Goal: Transaction & Acquisition: Purchase product/service

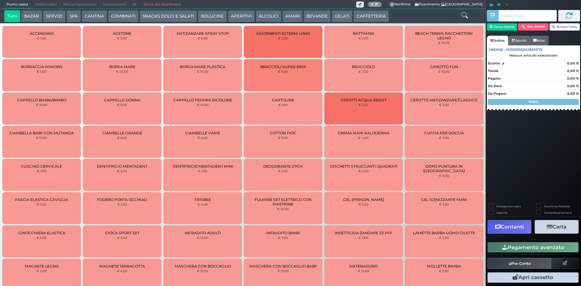
click at [50, 17] on button "SERVIZI" at bounding box center [54, 16] width 22 height 12
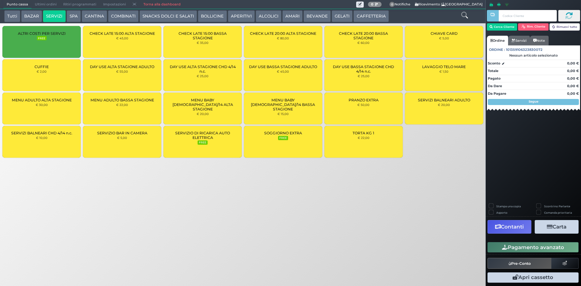
click at [51, 68] on div "CUFFIE € 2,00" at bounding box center [41, 75] width 78 height 32
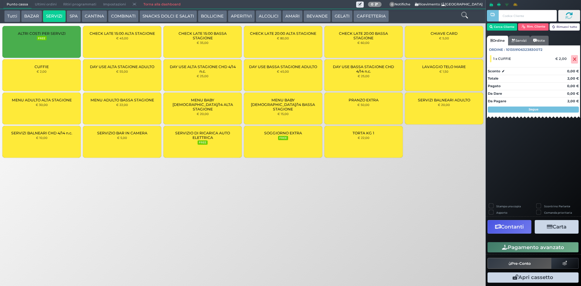
click at [57, 76] on div "CUFFIE € 2,00" at bounding box center [41, 75] width 78 height 32
click at [502, 27] on button "Cerca Cliente" at bounding box center [502, 26] width 31 height 7
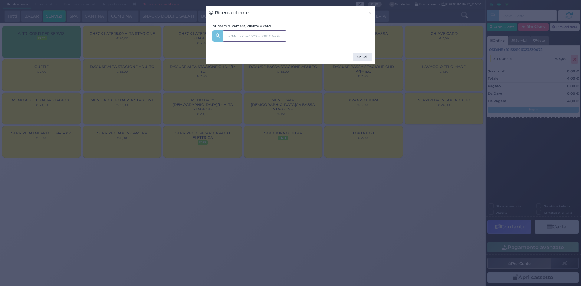
click at [253, 36] on input "text" at bounding box center [255, 36] width 64 height 12
type input "MAZZITELLI"
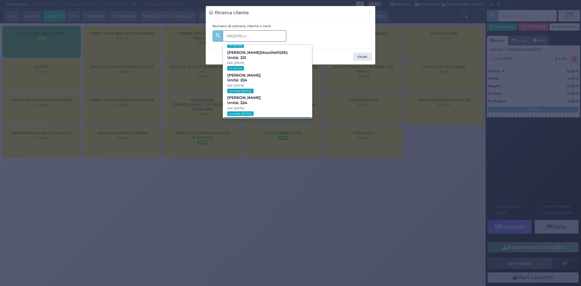
scroll to position [43, 0]
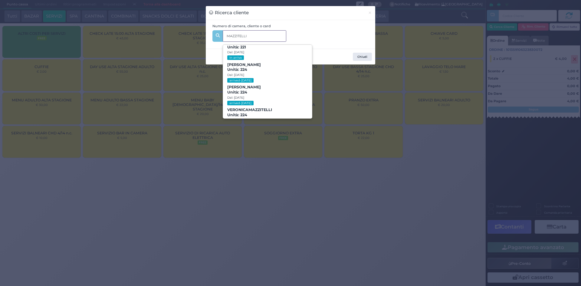
click at [253, 110] on strong "MAZZITELLI" at bounding box center [261, 109] width 24 height 5
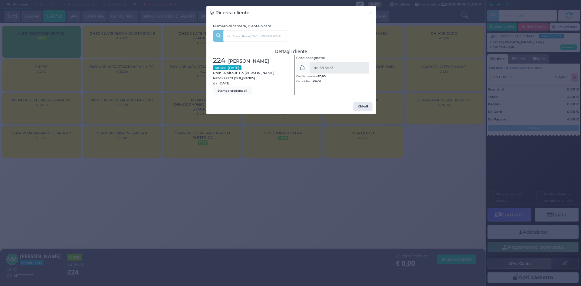
drag, startPoint x: 363, startPoint y: 109, endPoint x: 299, endPoint y: 73, distance: 73.6
click at [363, 108] on button "Chiudi" at bounding box center [363, 106] width 19 height 8
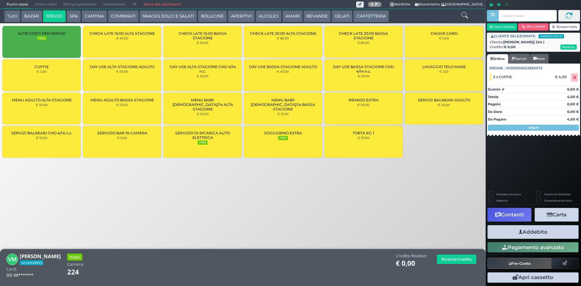
click at [519, 232] on icon "button" at bounding box center [521, 232] width 4 height 6
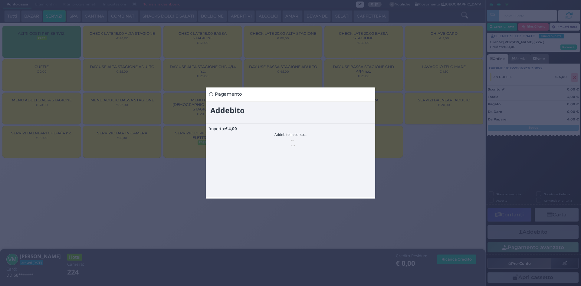
scroll to position [0, 0]
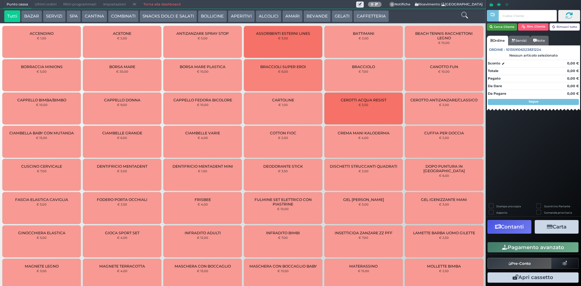
click at [507, 25] on button "Cerca Cliente" at bounding box center [502, 26] width 31 height 7
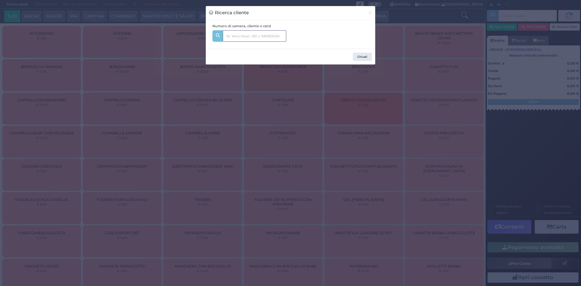
click at [249, 37] on input "text" at bounding box center [255, 36] width 64 height 12
type input "247"
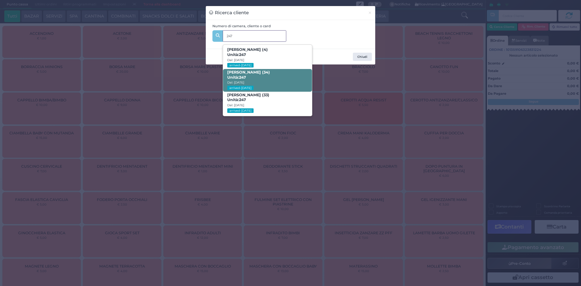
click at [259, 81] on span "[PERSON_NAME] (34) Unità: 247 Dal: [DATE] arrived-[DATE]" at bounding box center [267, 80] width 89 height 23
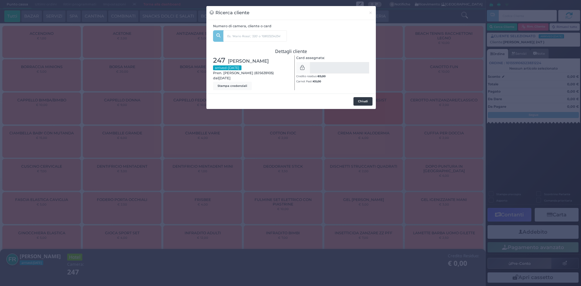
click at [362, 102] on button "Chiudi" at bounding box center [363, 101] width 19 height 8
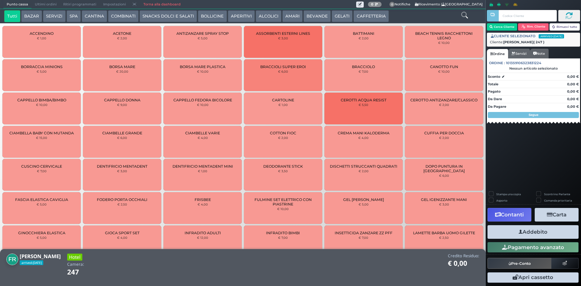
drag, startPoint x: 51, startPoint y: 14, endPoint x: 249, endPoint y: 17, distance: 198.0
click at [52, 14] on button "SERVIZI" at bounding box center [54, 16] width 22 height 12
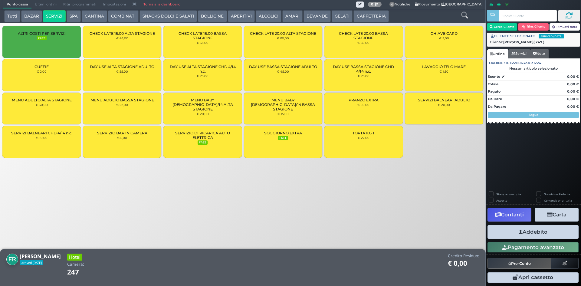
click at [58, 72] on div "CUFFIE € 2,00" at bounding box center [41, 75] width 78 height 32
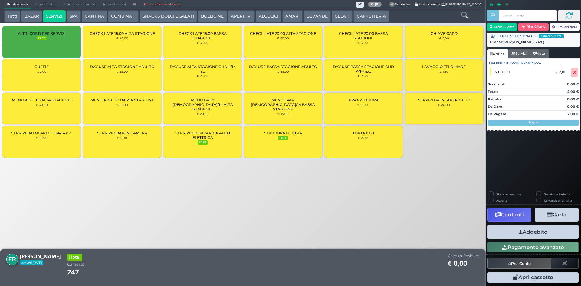
click at [60, 76] on div "CUFFIE € 2,00" at bounding box center [41, 75] width 78 height 32
click at [529, 235] on button "Addebito" at bounding box center [533, 232] width 91 height 14
